Goal: Find specific page/section: Find specific page/section

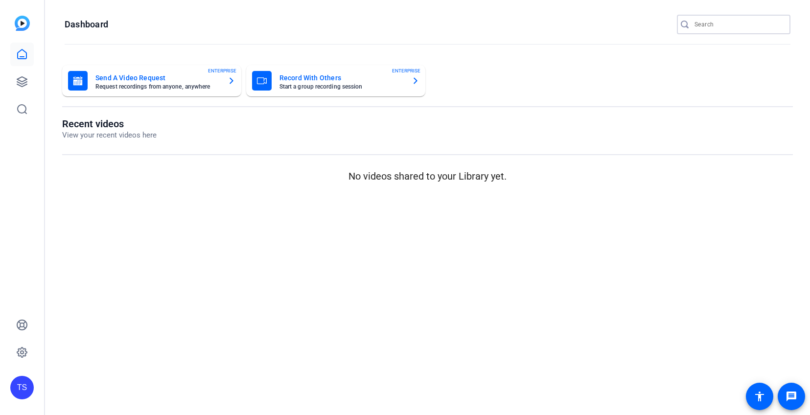
click at [704, 23] on input "Search" at bounding box center [739, 25] width 88 height 12
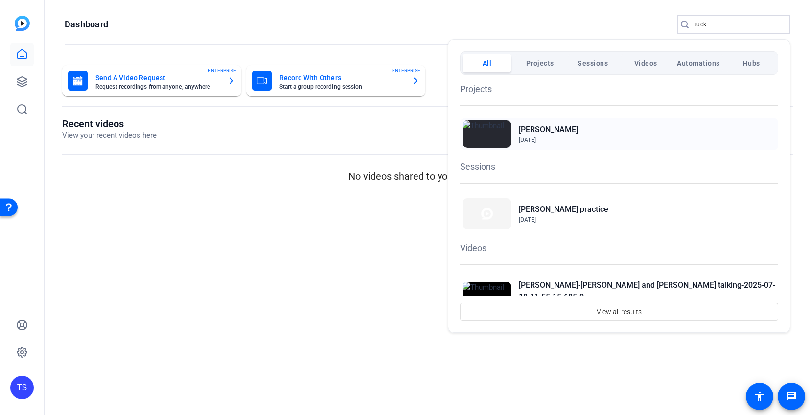
type input "tuck"
click at [533, 128] on h2 "[PERSON_NAME]" at bounding box center [548, 130] width 59 height 12
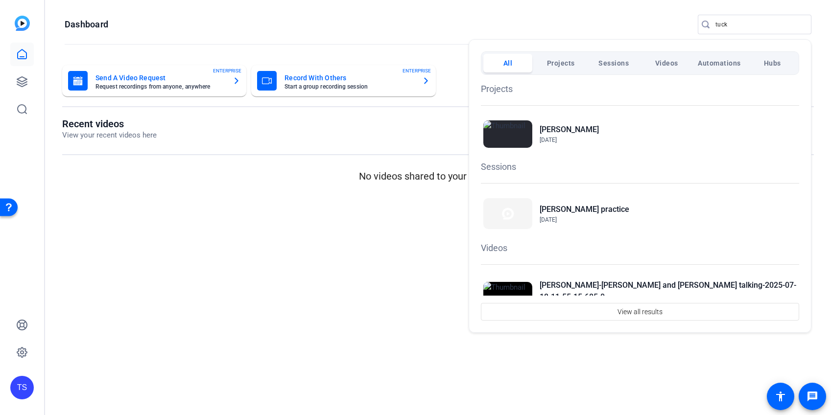
click at [507, 20] on div at bounding box center [415, 207] width 831 height 415
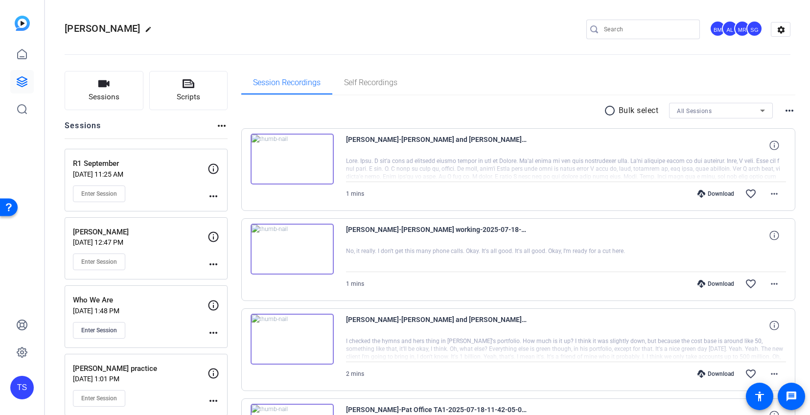
click at [158, 166] on p "R1 September" at bounding box center [140, 163] width 135 height 11
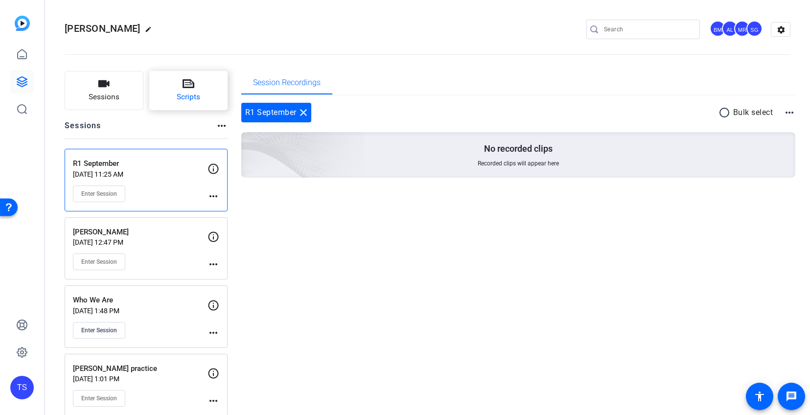
click at [190, 92] on span "Scripts" at bounding box center [188, 97] width 23 height 11
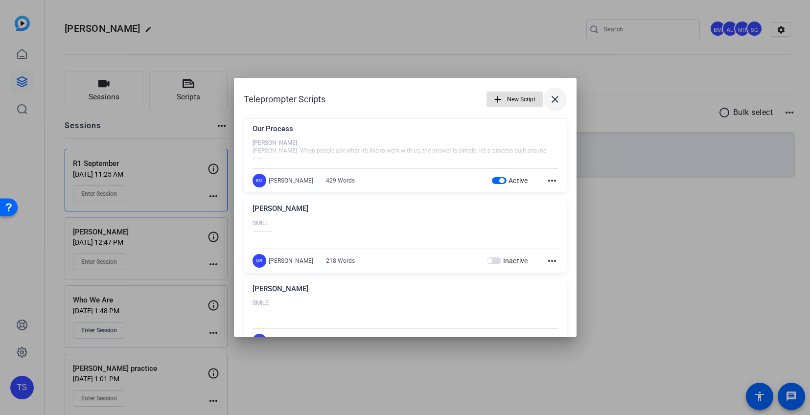
click at [556, 96] on mat-icon "close" at bounding box center [555, 99] width 12 height 12
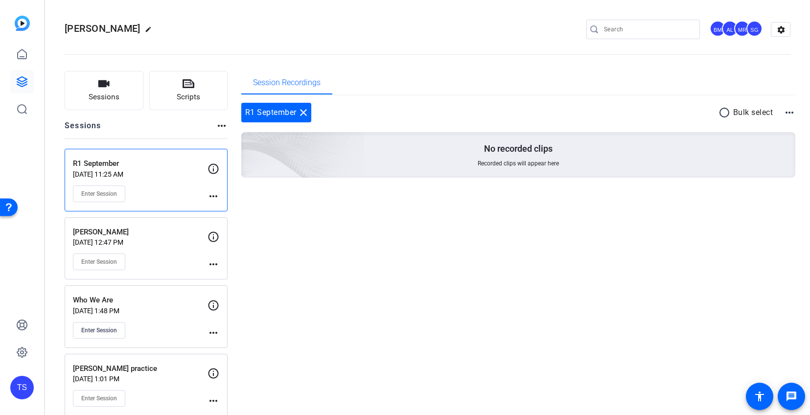
click at [437, 70] on div "Sessions Scripts Sessions more_horiz R1 September [DATE] 11:25 AM Enter Session…" at bounding box center [427, 244] width 765 height 370
click at [304, 111] on mat-icon "close" at bounding box center [304, 113] width 12 height 12
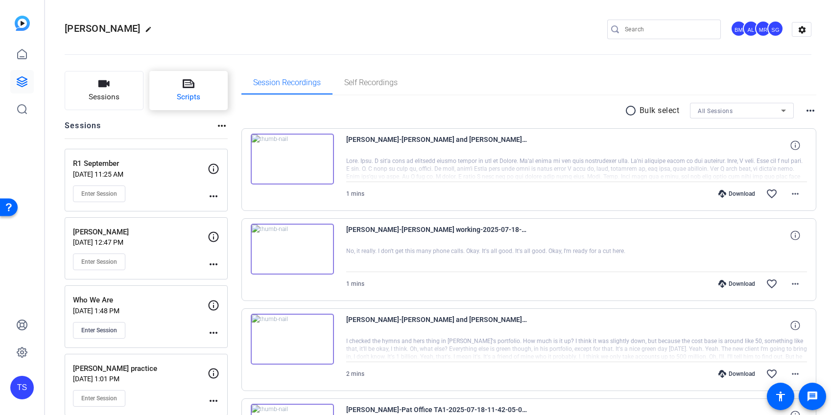
click at [198, 86] on button "Scripts" at bounding box center [188, 90] width 79 height 39
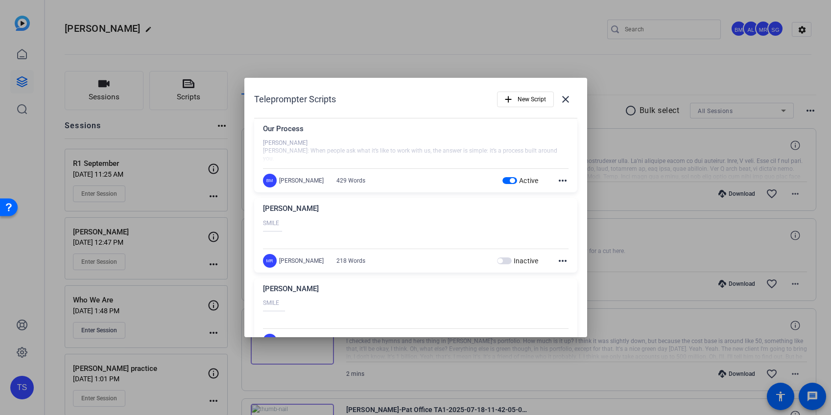
click at [310, 149] on div at bounding box center [415, 151] width 305 height 24
